Goal: Understand process/instructions: Learn how to perform a task or action

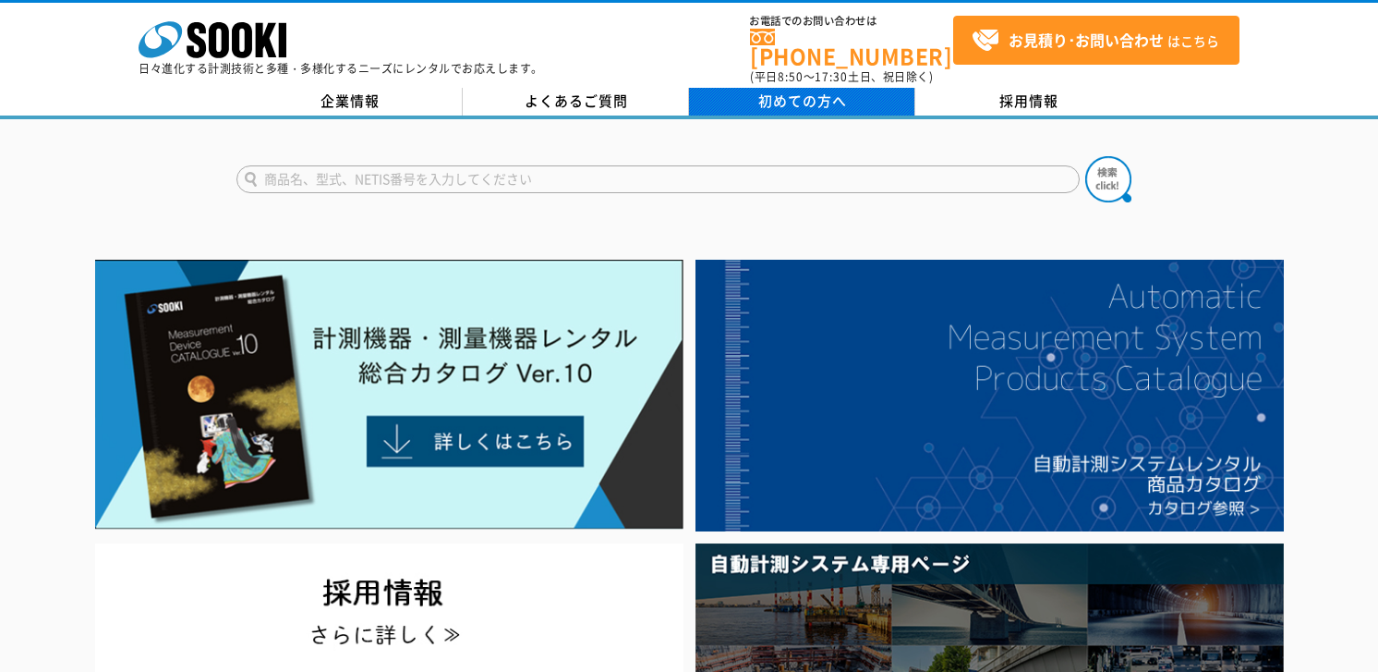
click at [772, 91] on span "初めての方へ" at bounding box center [802, 101] width 89 height 20
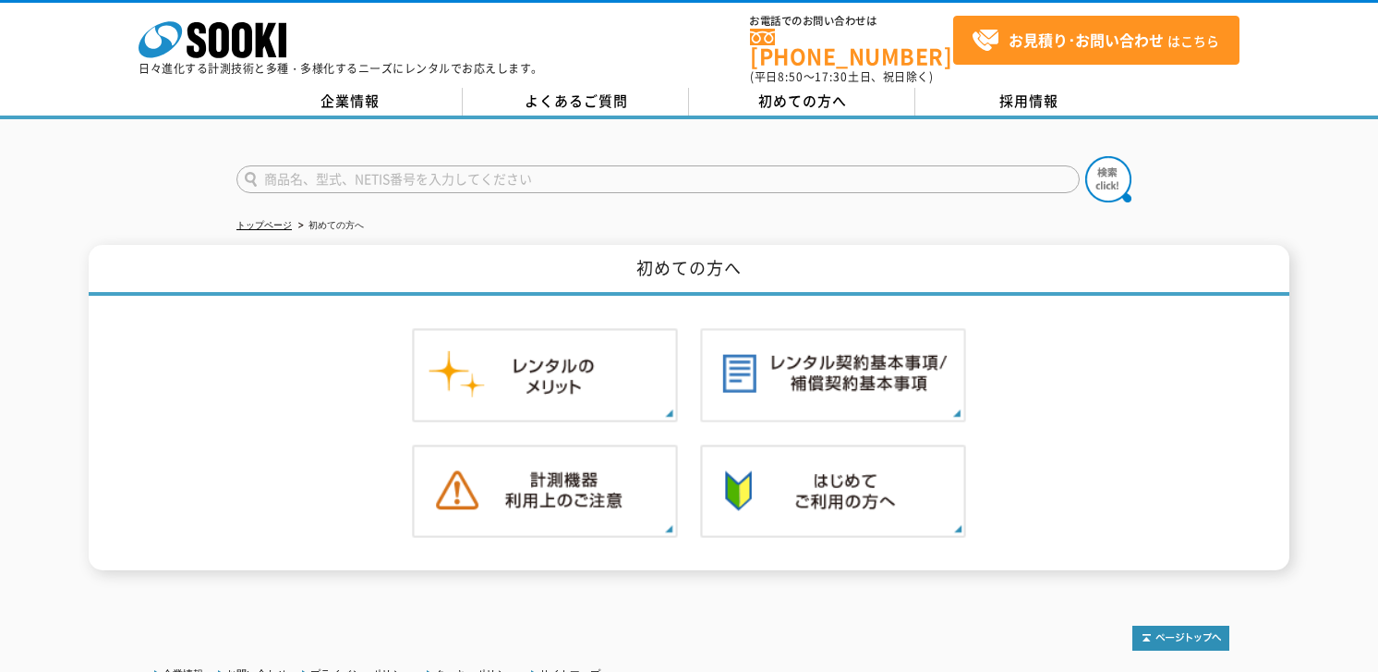
scroll to position [57, 0]
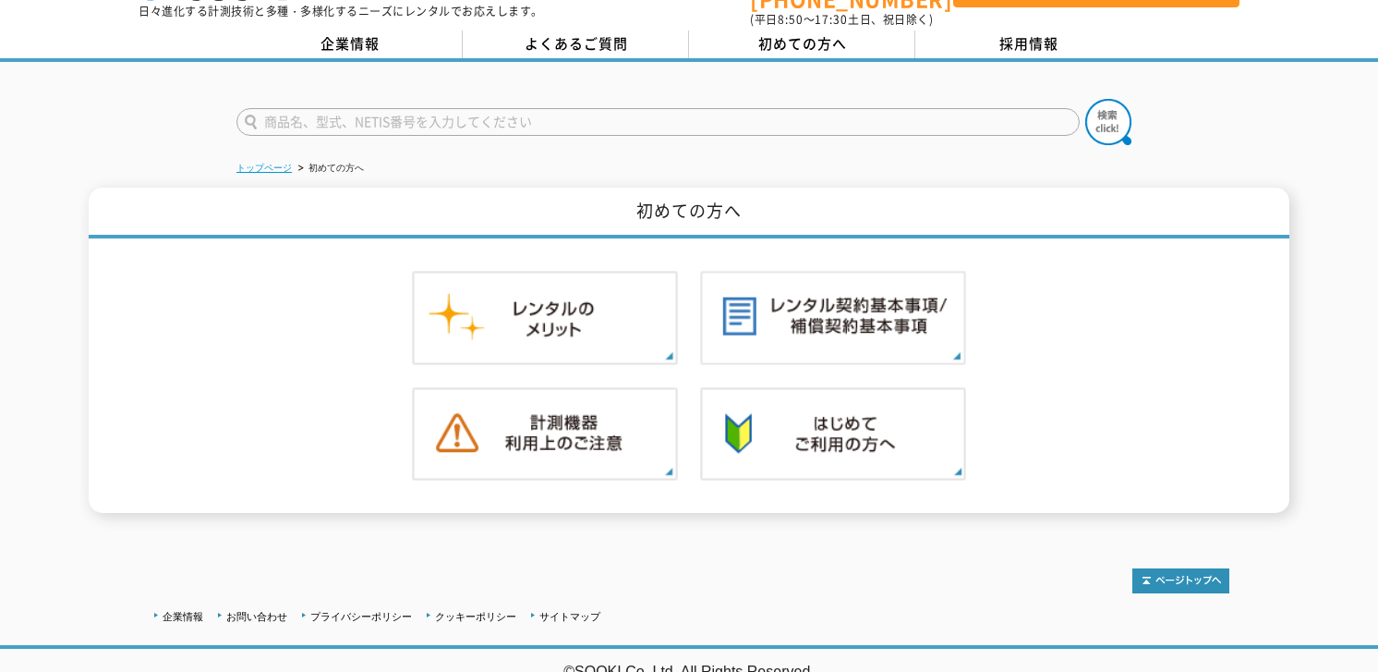
click at [274, 163] on link "トップページ" at bounding box center [263, 168] width 55 height 10
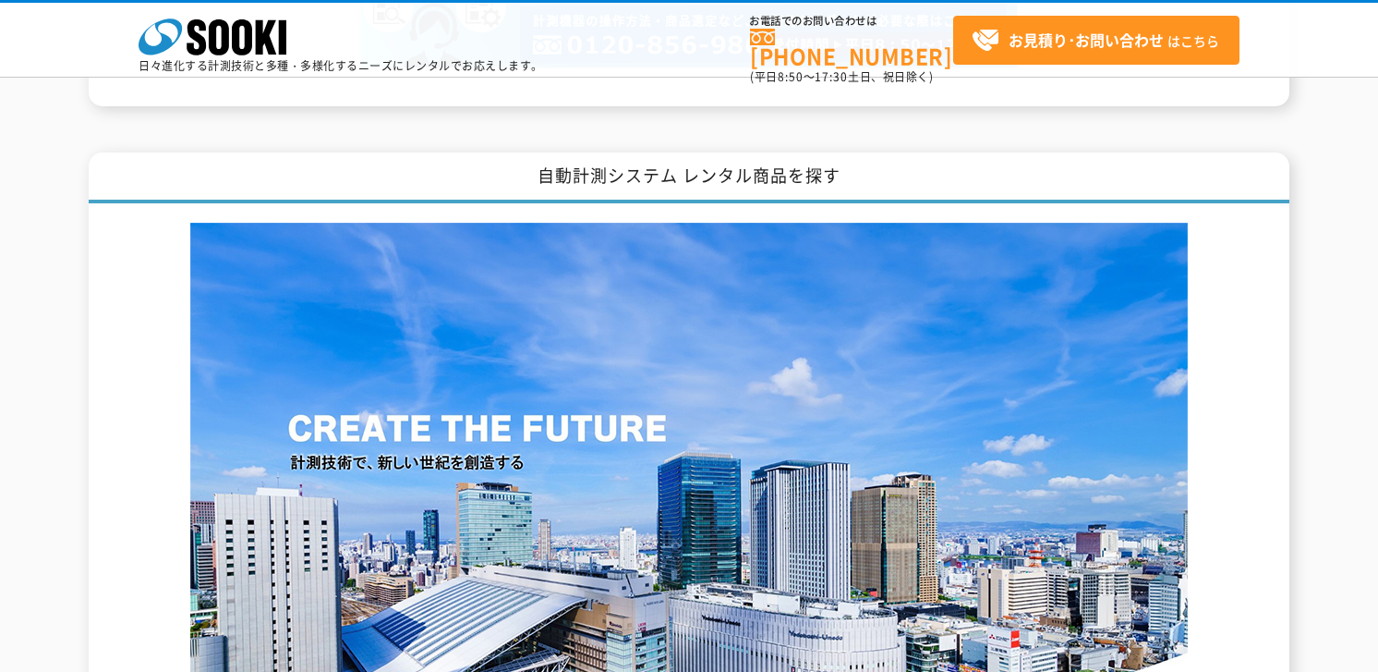
scroll to position [1540, 0]
